Goal: Task Accomplishment & Management: Complete application form

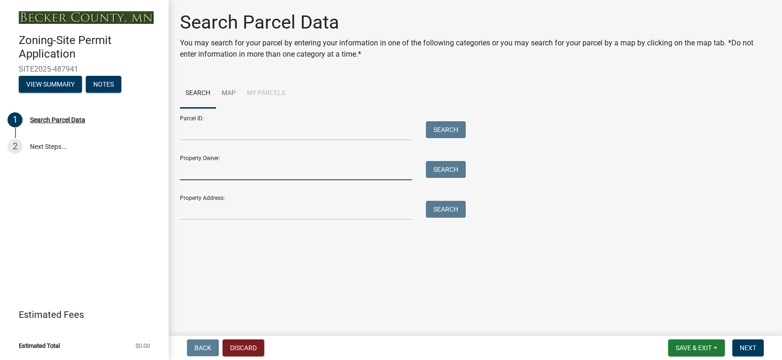
click at [233, 176] on input "Property Owner:" at bounding box center [296, 170] width 232 height 19
type input "s"
type input "A"
type input "[PERSON_NAME]"
click at [212, 205] on input "Property Address:" at bounding box center [296, 210] width 232 height 19
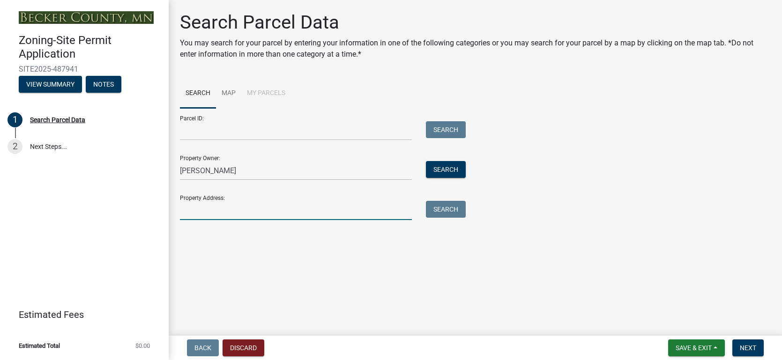
click at [211, 207] on input "Property Address:" at bounding box center [296, 210] width 232 height 19
type input "[STREET_ADDRESS][PERSON_NAME]"
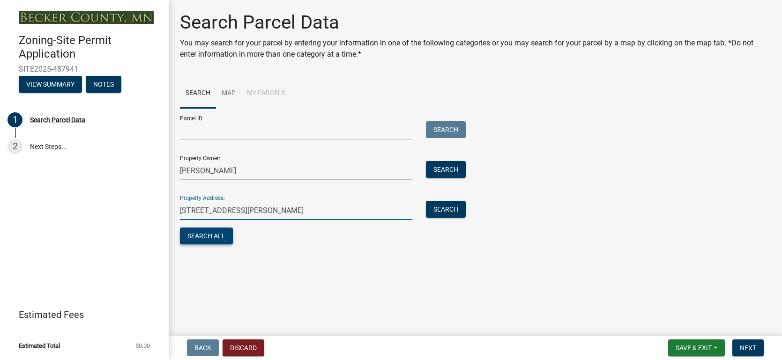
click at [209, 235] on button "Search All" at bounding box center [206, 236] width 53 height 17
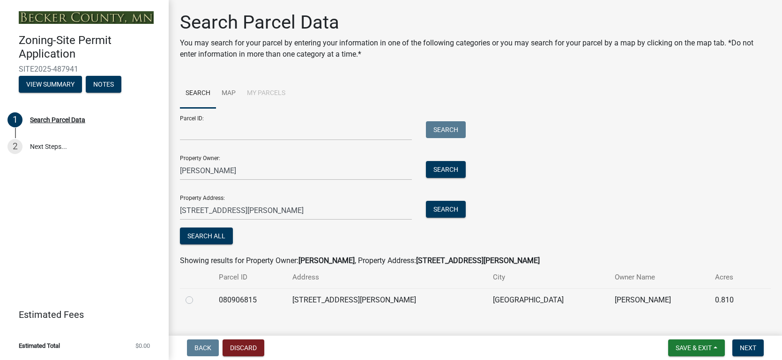
click at [197, 295] on label at bounding box center [197, 295] width 0 height 0
click at [197, 300] on input "radio" at bounding box center [200, 298] width 6 height 6
radio input "true"
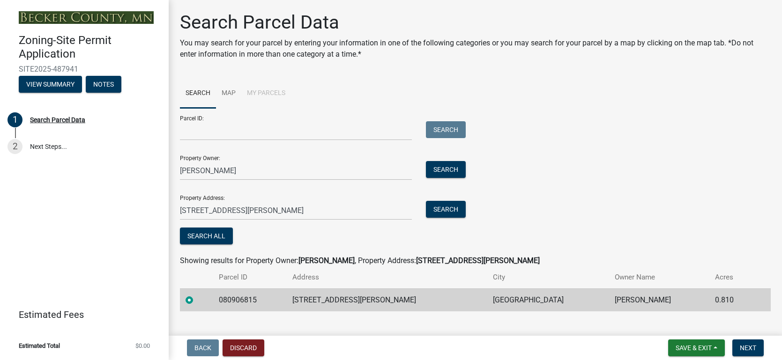
scroll to position [15, 0]
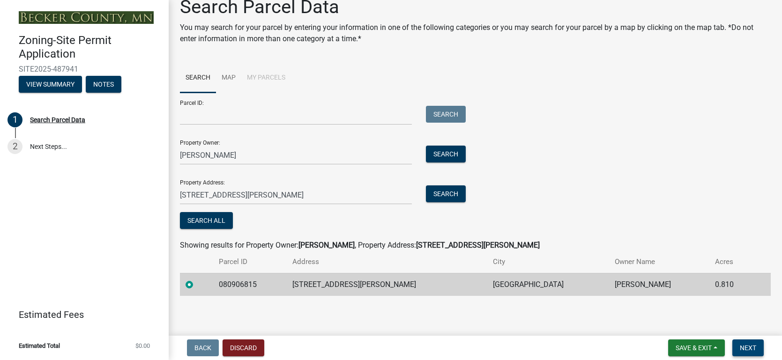
click at [745, 350] on span "Next" at bounding box center [748, 347] width 16 height 7
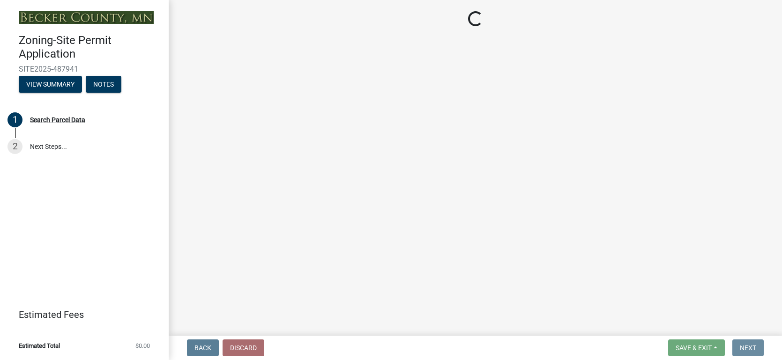
scroll to position [0, 0]
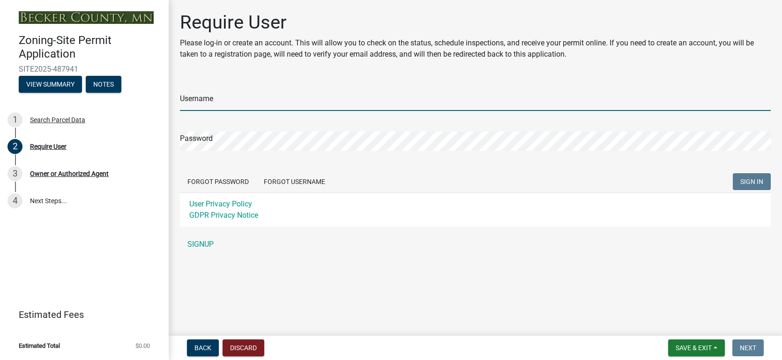
type input "SteveZ"
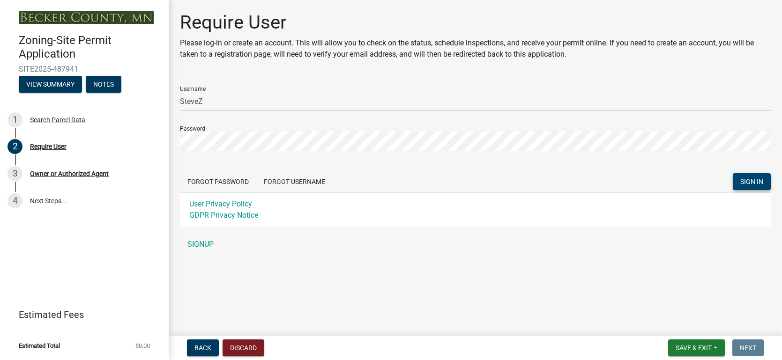
click at [744, 178] on span "SIGN IN" at bounding box center [751, 181] width 23 height 7
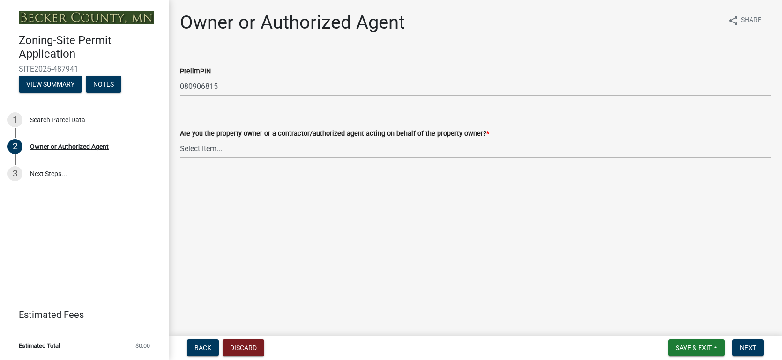
click at [231, 138] on div "Are you the property owner or a contractor/authorized agent acting on behalf of…" at bounding box center [475, 133] width 591 height 11
click at [198, 148] on select "Select Item... Property Owner Authorized Agent" at bounding box center [475, 148] width 591 height 19
click at [180, 139] on select "Select Item... Property Owner Authorized Agent" at bounding box center [475, 148] width 591 height 19
select select "3c674549-ed69-405f-b795-9fa3f7d47d9d"
click at [748, 342] on button "Next" at bounding box center [747, 348] width 31 height 17
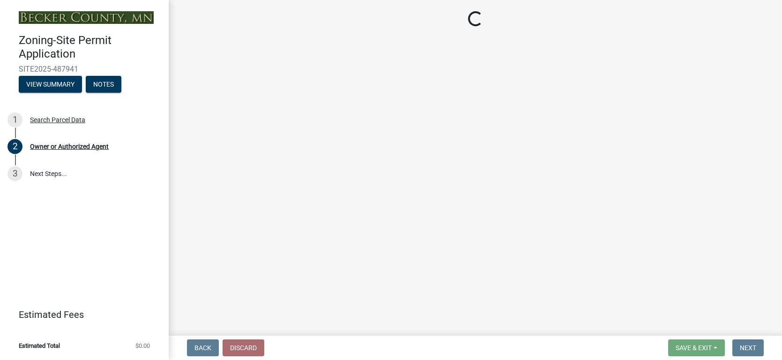
select select "a752e4d6-14bd-4f0f-bfe8-5b67ead45659"
select select "9319189b-bfdc-4147-b381-5e16084c0e7a"
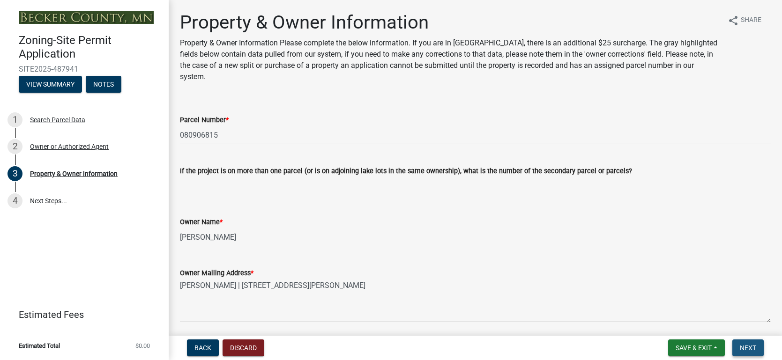
click at [745, 347] on span "Next" at bounding box center [748, 347] width 16 height 7
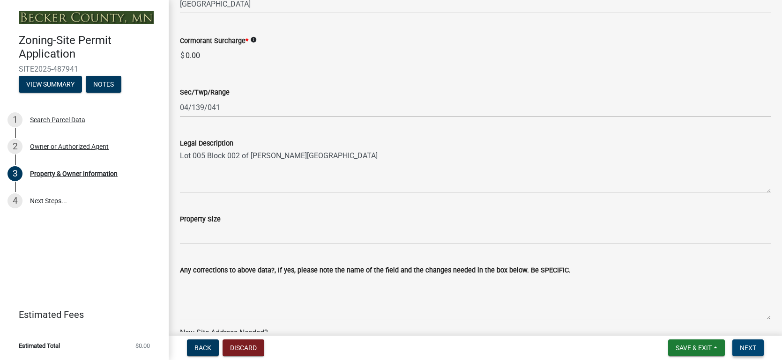
scroll to position [628, 0]
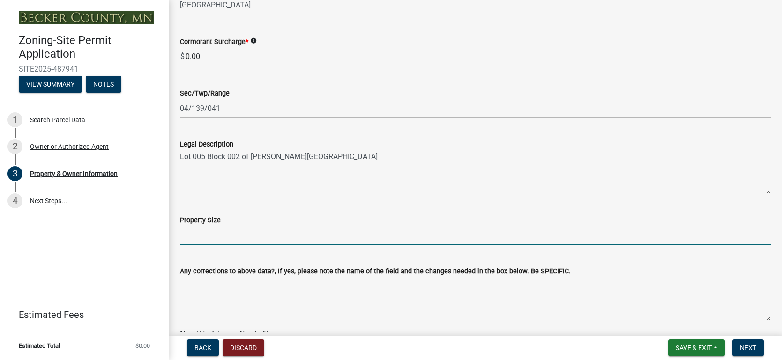
click at [204, 238] on input "Property Size" at bounding box center [475, 235] width 591 height 19
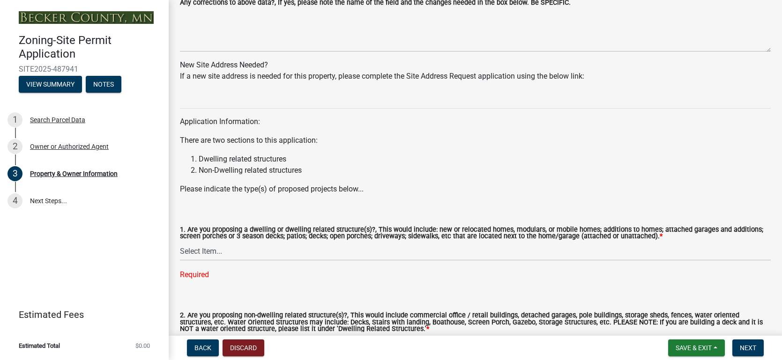
scroll to position [900, 0]
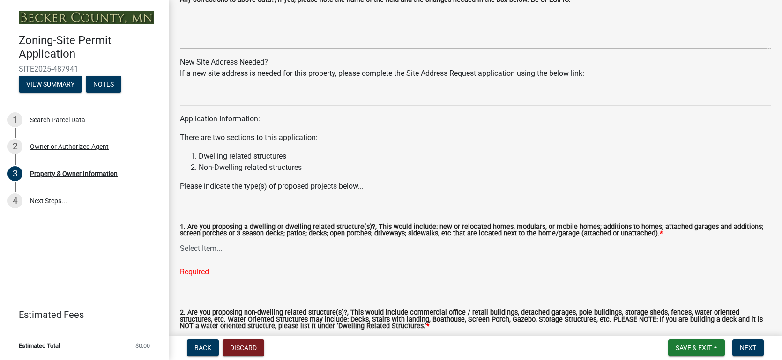
type input "0.82"
click at [194, 250] on select "Select Item... Yes No" at bounding box center [475, 248] width 591 height 19
click at [180, 239] on select "Select Item... Yes No" at bounding box center [475, 248] width 591 height 19
select select "fcf6d223-6c57-4dc5-b63a-a94704169022"
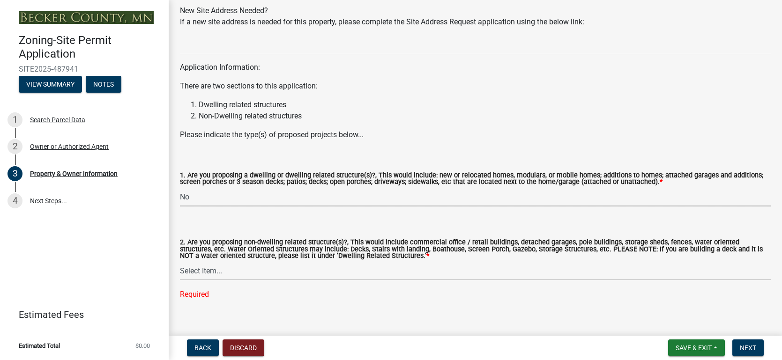
scroll to position [955, 0]
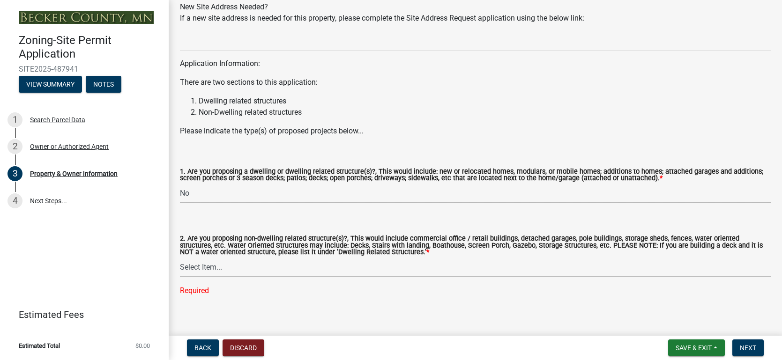
click at [200, 264] on select "Select Item... Yes No" at bounding box center [475, 267] width 591 height 19
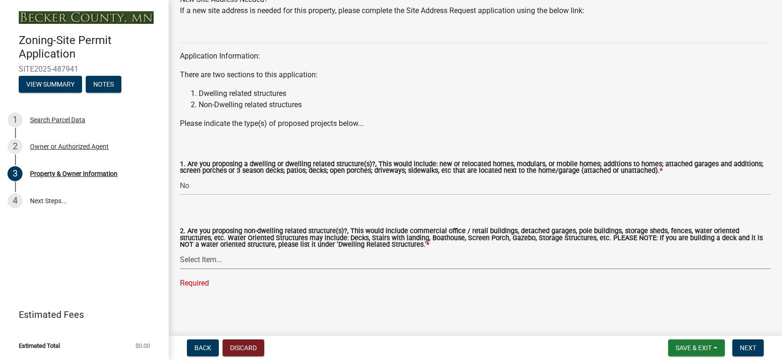
click at [200, 264] on select "Select Item... Yes No" at bounding box center [475, 259] width 591 height 19
click at [180, 268] on select "Select Item... Yes No" at bounding box center [475, 259] width 591 height 19
select select "5a5634ed-f11e-4c7b-90e1-096e6cfd17b9"
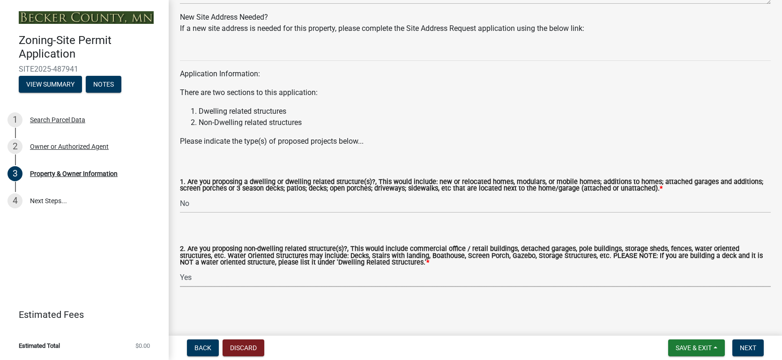
scroll to position [944, 0]
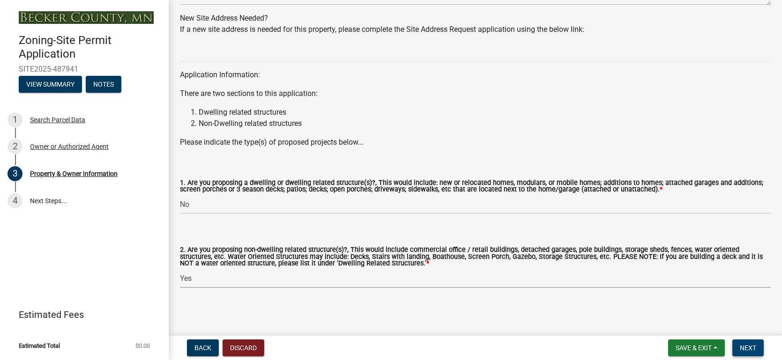
click at [745, 346] on span "Next" at bounding box center [748, 347] width 16 height 7
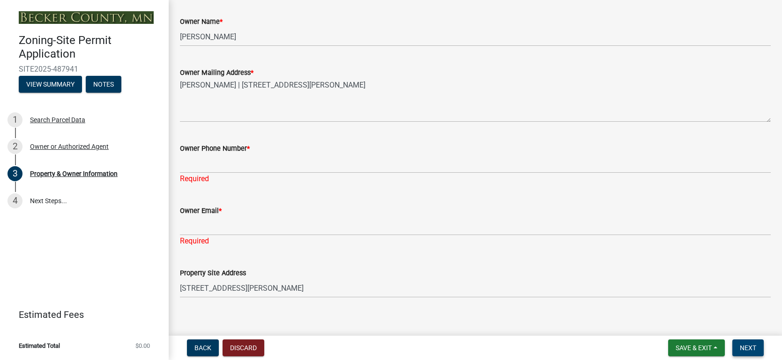
scroll to position [198, 0]
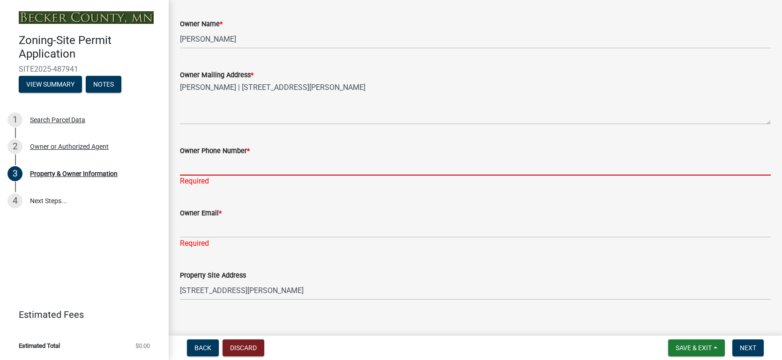
click at [197, 165] on input "Owner Phone Number *" at bounding box center [475, 166] width 591 height 19
type input "2182980358"
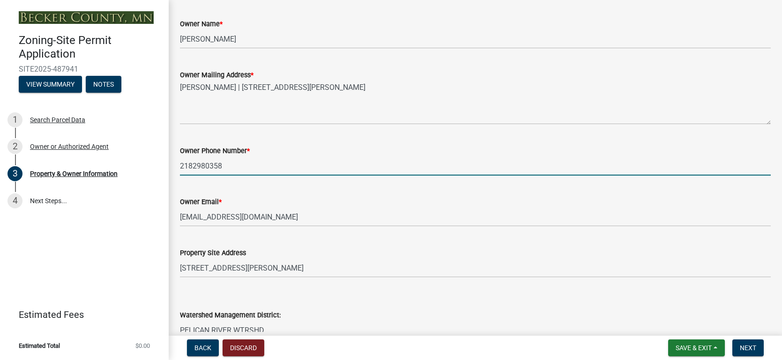
click at [248, 171] on input "2182980358" at bounding box center [475, 166] width 591 height 19
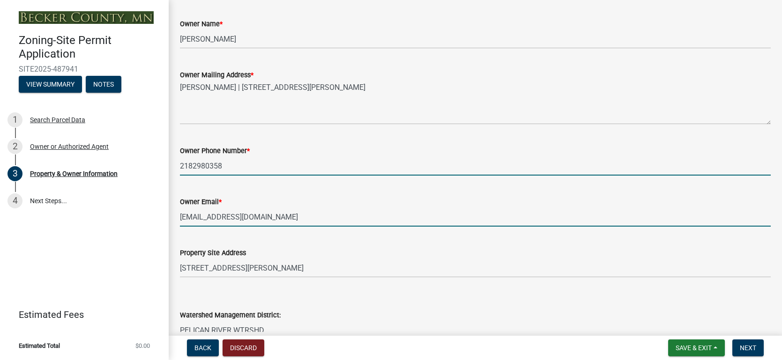
click at [243, 222] on input "[EMAIL_ADDRESS][DOMAIN_NAME]" at bounding box center [475, 217] width 591 height 19
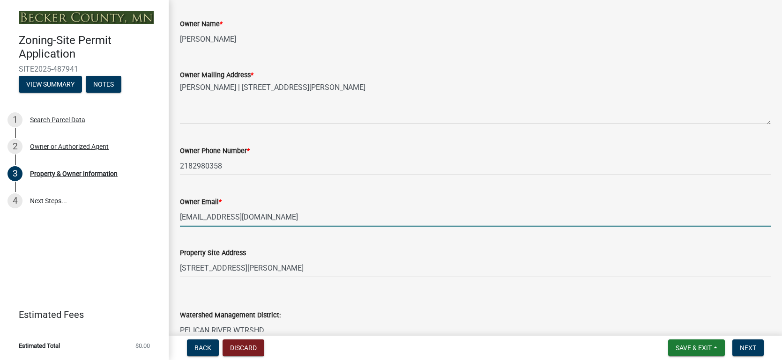
type input "[EMAIL_ADDRESS][PERSON_NAME][DOMAIN_NAME]"
click at [749, 343] on button "Next" at bounding box center [747, 348] width 31 height 17
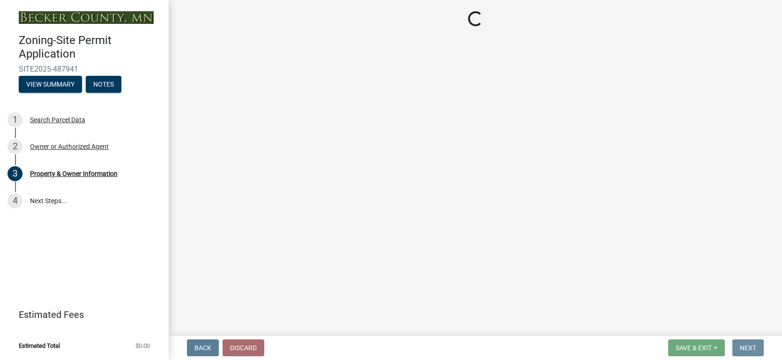
scroll to position [0, 0]
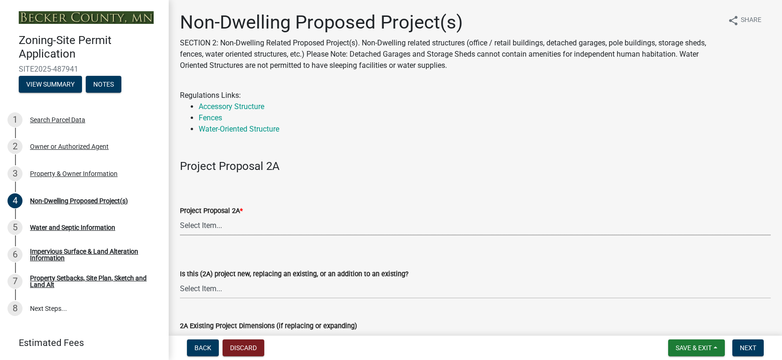
click at [207, 228] on select "Select Item... N/A Commercial Office/Retail Building Detached Garage Pole Build…" at bounding box center [475, 225] width 591 height 19
click at [180, 216] on select "Select Item... N/A Commercial Office/Retail Building Detached Garage Pole Build…" at bounding box center [475, 225] width 591 height 19
select select "273652f8-2357-47c0-90cc-77e373caeeb7"
click at [197, 288] on select "Select Item... New to Property (new or used structure) Relocating/moving existi…" at bounding box center [475, 289] width 591 height 19
click at [180, 280] on select "Select Item... New to Property (new or used structure) Relocating/moving existi…" at bounding box center [475, 289] width 591 height 19
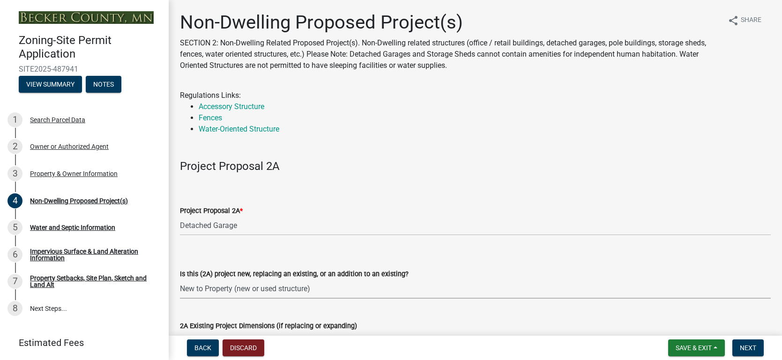
select select "3a2d96d3-fd69-4ed9-bae4-7a5aa03a7e58"
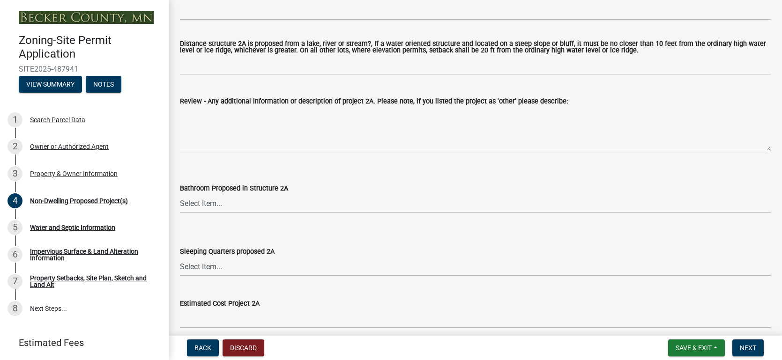
scroll to position [439, 0]
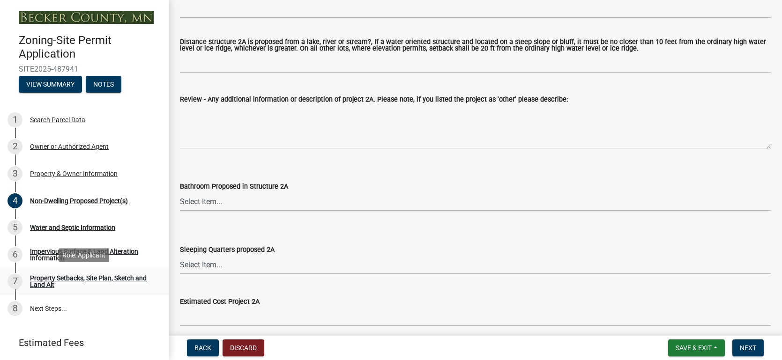
click at [51, 280] on div "Property Setbacks, Site Plan, Sketch and Land Alt" at bounding box center [92, 281] width 124 height 13
click at [747, 350] on span "Next" at bounding box center [748, 347] width 16 height 7
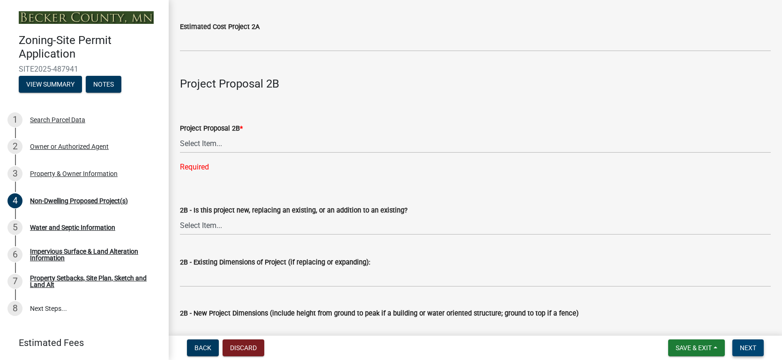
scroll to position [717, 0]
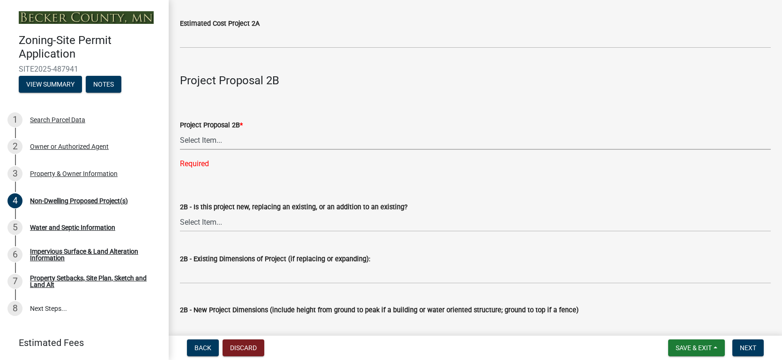
click at [219, 137] on select "Select Item... N/A Commercial Office/Retail Building Detached Garage Pole Build…" at bounding box center [475, 140] width 591 height 19
click at [180, 131] on select "Select Item... N/A Commercial Office/Retail Building Detached Garage Pole Build…" at bounding box center [475, 140] width 591 height 19
select select "258cbdbc-8629-455d-9fed-6a57bf82144e"
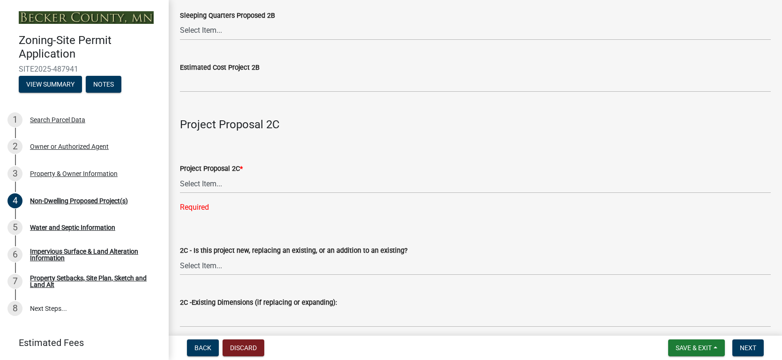
scroll to position [1317, 0]
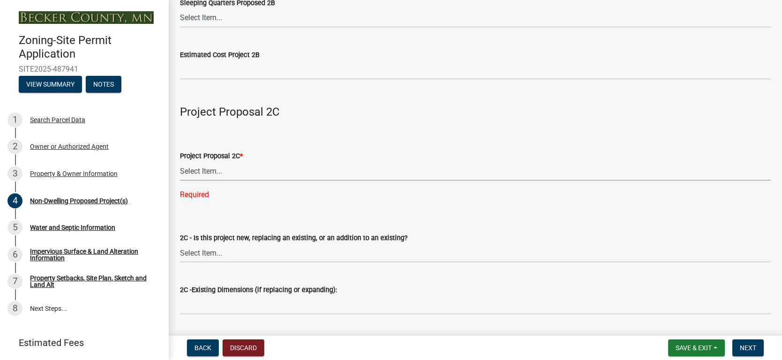
click at [216, 166] on select "Select Item... N/A Commercial Office/Retail Building Detached Garage Pole Build…" at bounding box center [475, 171] width 591 height 19
click at [180, 162] on select "Select Item... N/A Commercial Office/Retail Building Detached Garage Pole Build…" at bounding box center [475, 171] width 591 height 19
select select "a9a8393f-3c28-47b8-b6d9-84c94641c3fc"
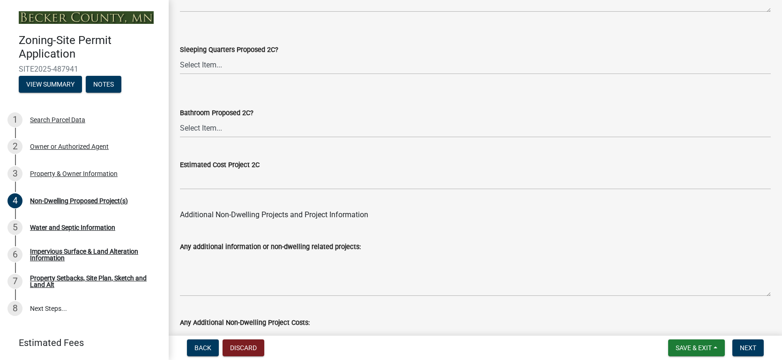
scroll to position [1897, 0]
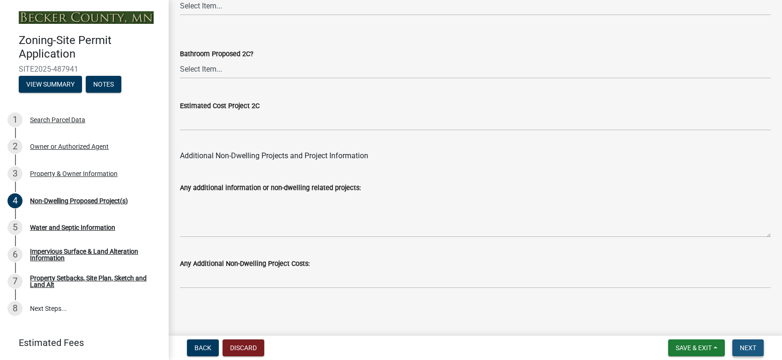
click at [753, 352] on button "Next" at bounding box center [747, 348] width 31 height 17
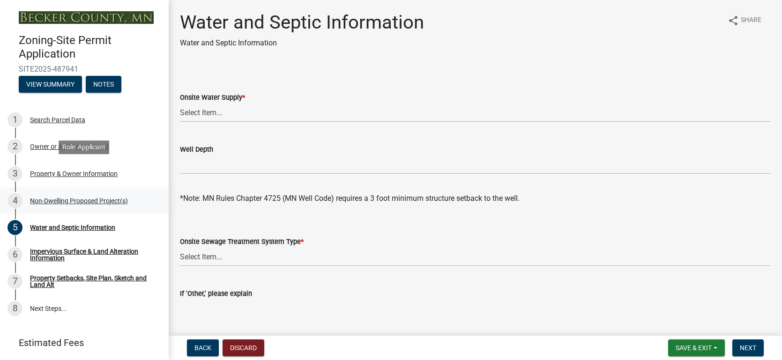
scroll to position [27, 0]
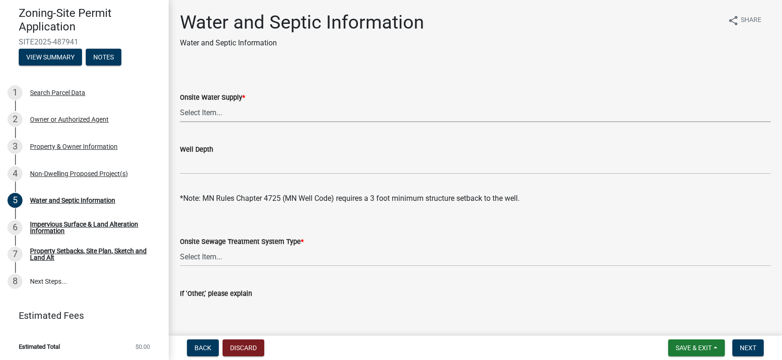
click at [214, 118] on select "Select Item... Well New Well to be Installed Attached to City Water System No o…" at bounding box center [475, 112] width 591 height 19
click at [180, 103] on select "Select Item... Well New Well to be Installed Attached to City Water System No o…" at bounding box center [475, 112] width 591 height 19
select select "9c51a48b-0bee-4836-8d5c-beab6e77ad2a"
click at [213, 261] on select "Select Item... No existing or proposed septic Proposed New or Corrected Septic …" at bounding box center [475, 256] width 591 height 19
click at [180, 247] on select "Select Item... No existing or proposed septic Proposed New or Corrected Septic …" at bounding box center [475, 256] width 591 height 19
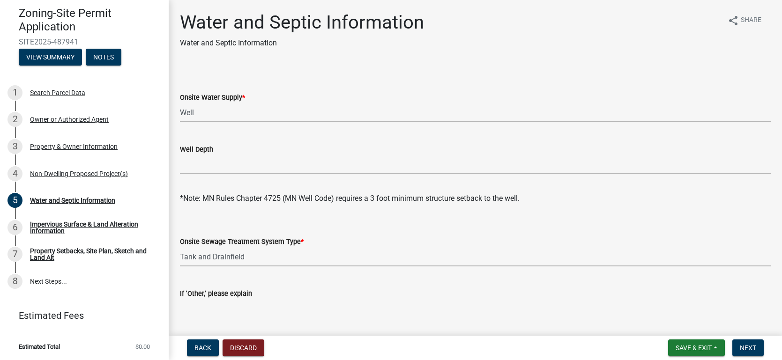
select select "25b8aef2-9eed-4c0f-8836-08d4b8d082b1"
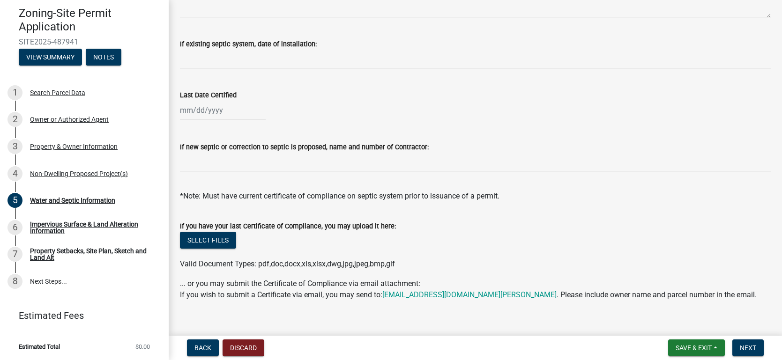
scroll to position [338, 0]
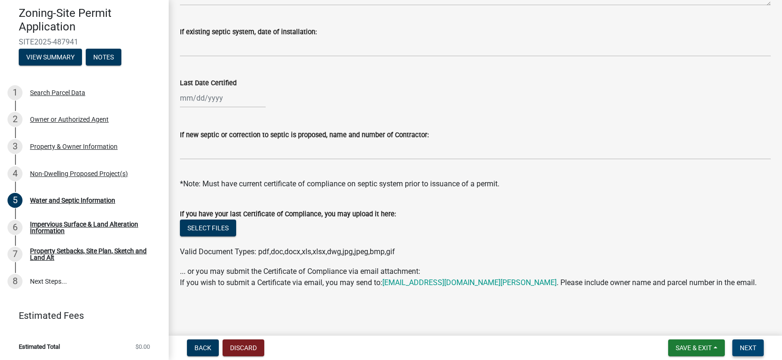
click at [751, 349] on span "Next" at bounding box center [748, 347] width 16 height 7
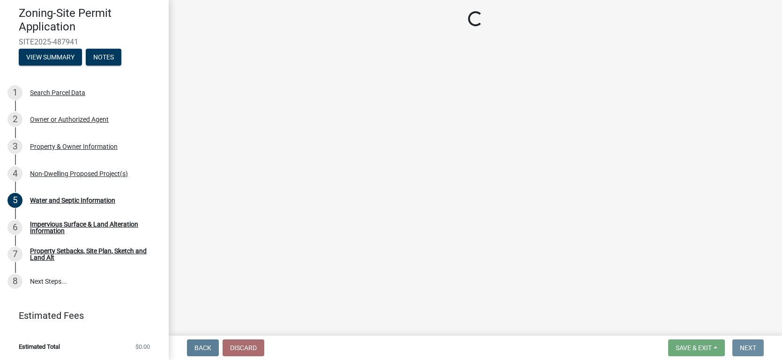
scroll to position [0, 0]
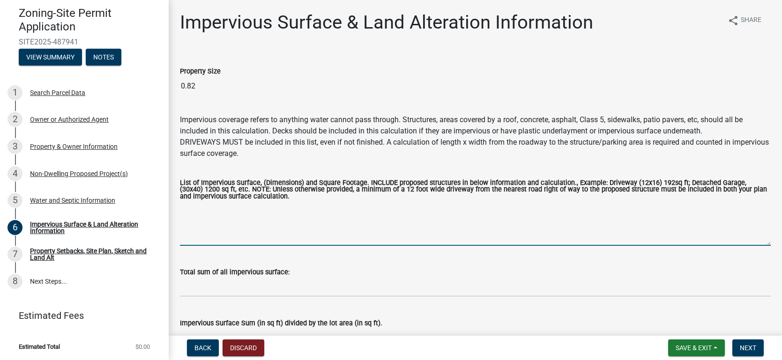
click at [187, 238] on textarea "List of Impervious Surface, (Dimensions) and Square Footage. INCLUDE proposed s…" at bounding box center [475, 224] width 591 height 44
